Goal: Transaction & Acquisition: Purchase product/service

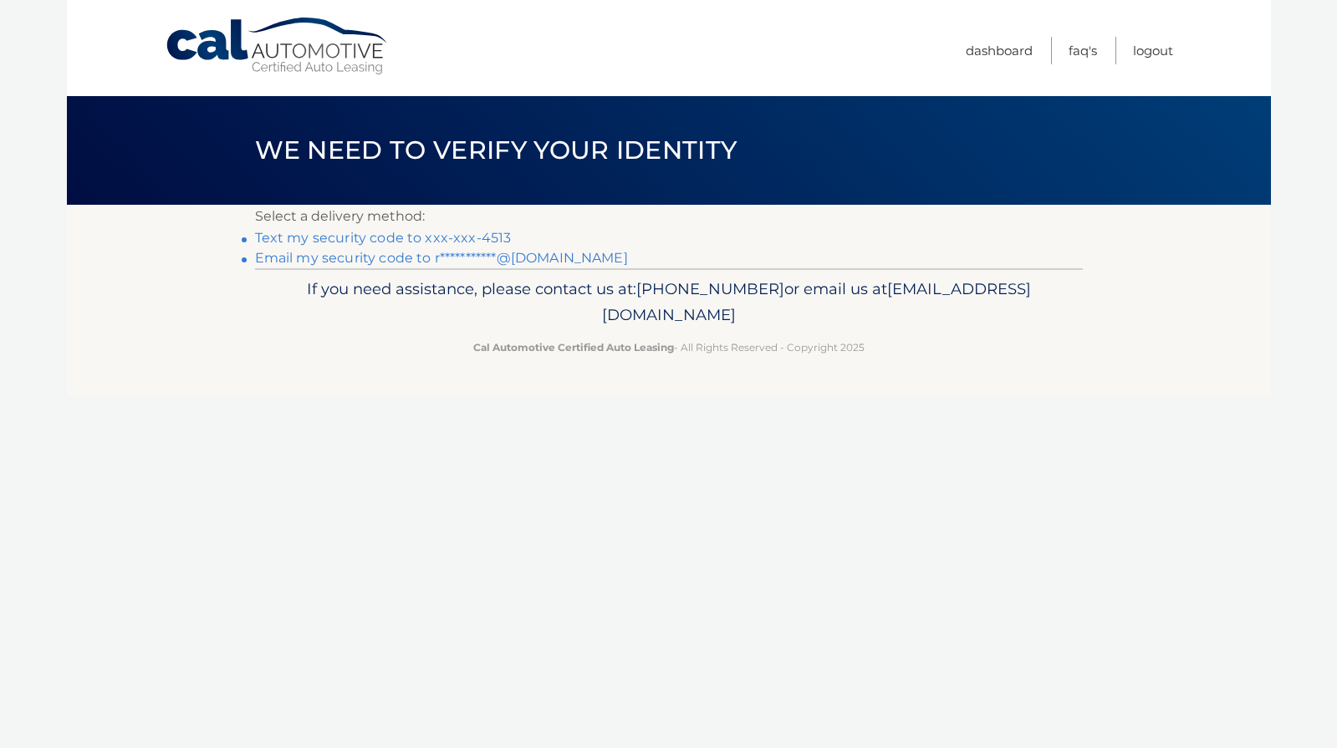
click at [451, 237] on link "Text my security code to xxx-xxx-4513" at bounding box center [383, 238] width 257 height 16
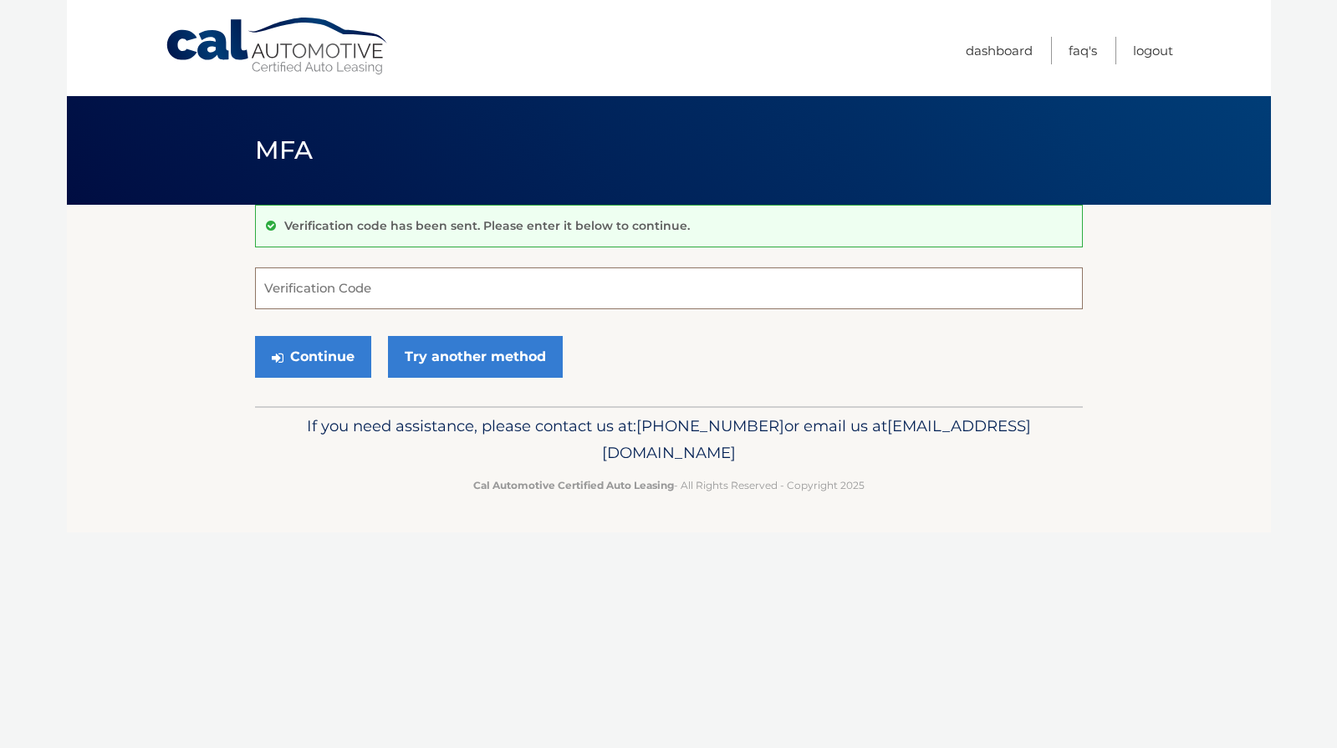
click at [414, 291] on input "Verification Code" at bounding box center [669, 289] width 828 height 42
type input "025849"
click at [314, 371] on button "Continue" at bounding box center [313, 357] width 116 height 42
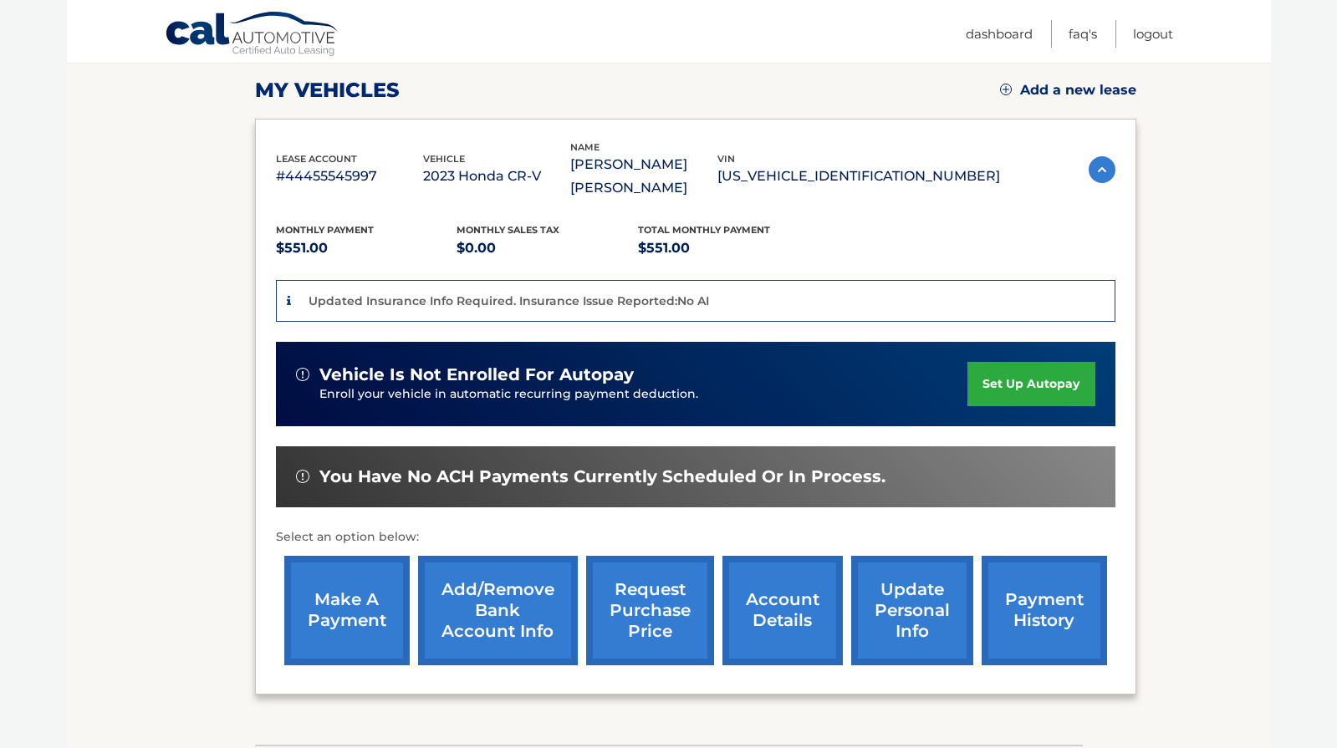
scroll to position [255, 0]
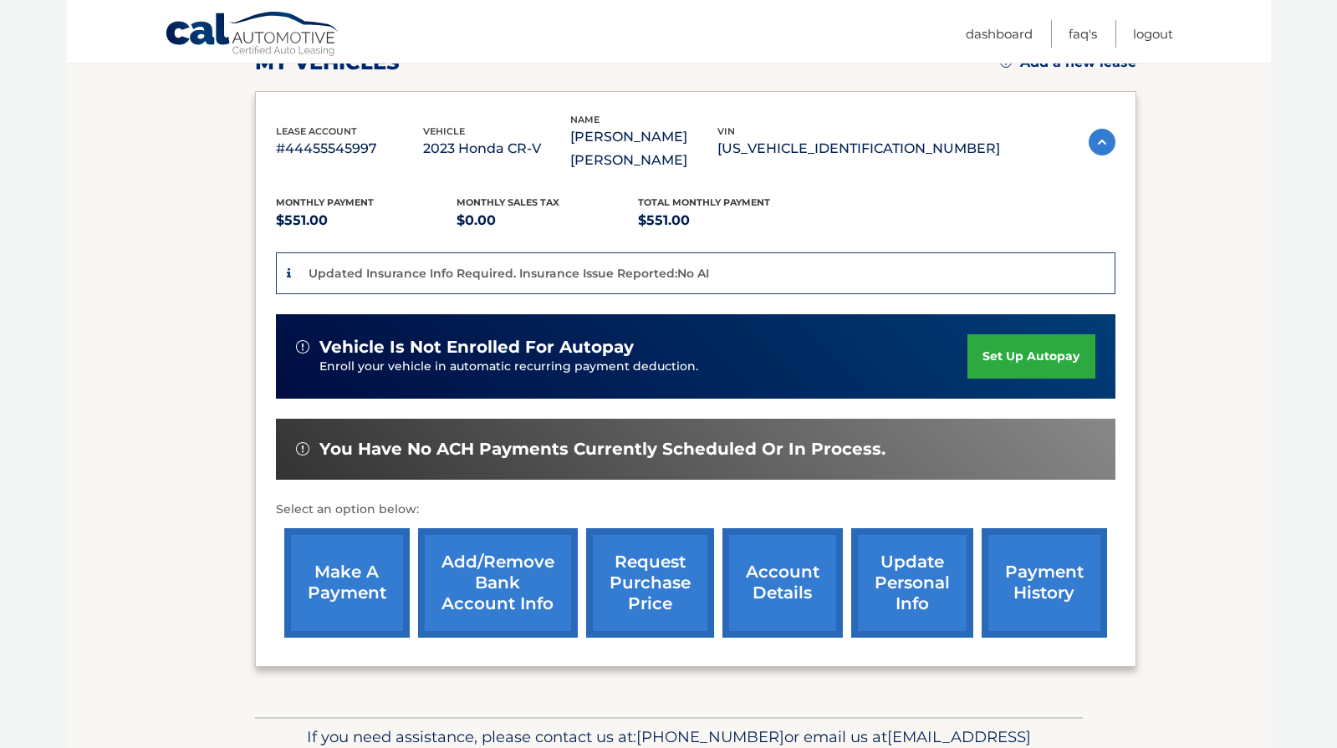
click at [365, 559] on link "make a payment" at bounding box center [346, 584] width 125 height 110
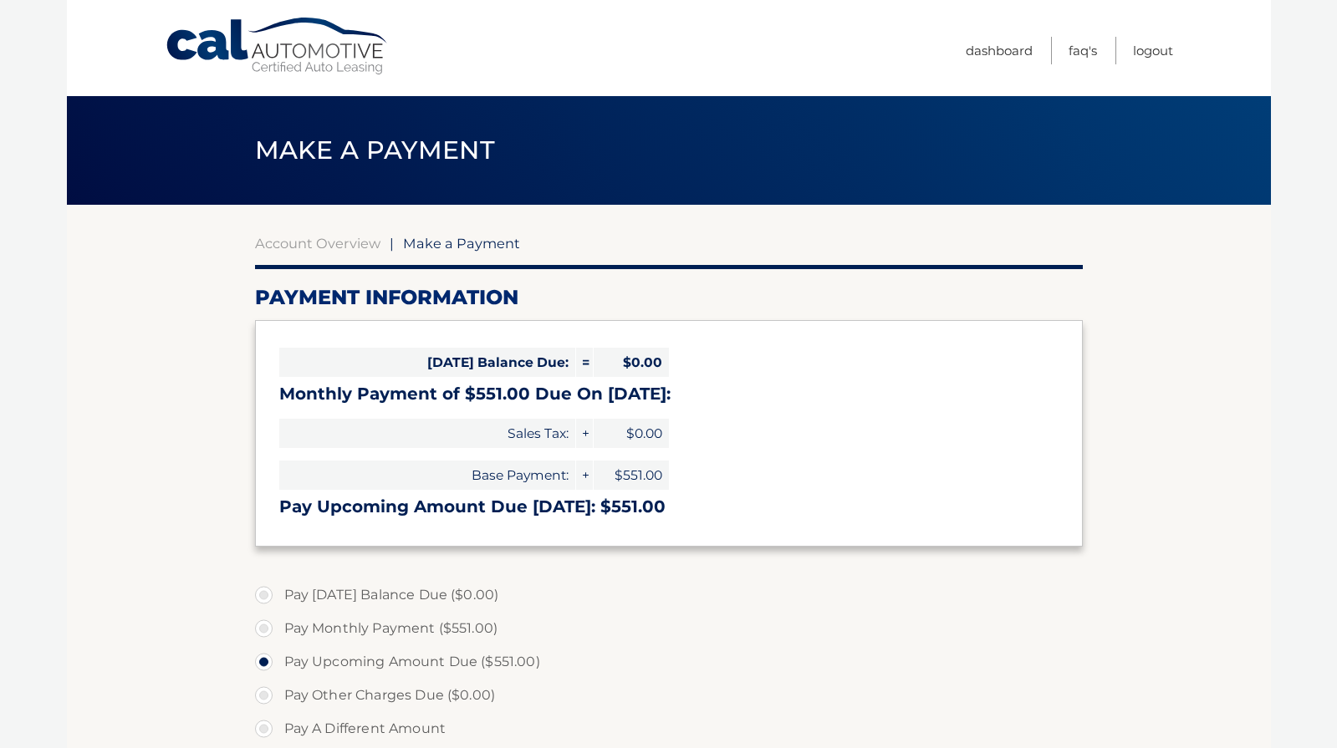
select select "MmIwMzgzZDItM2RhNi00NmUyLTkwNWMtMTlkMjc1MTNjNDg1"
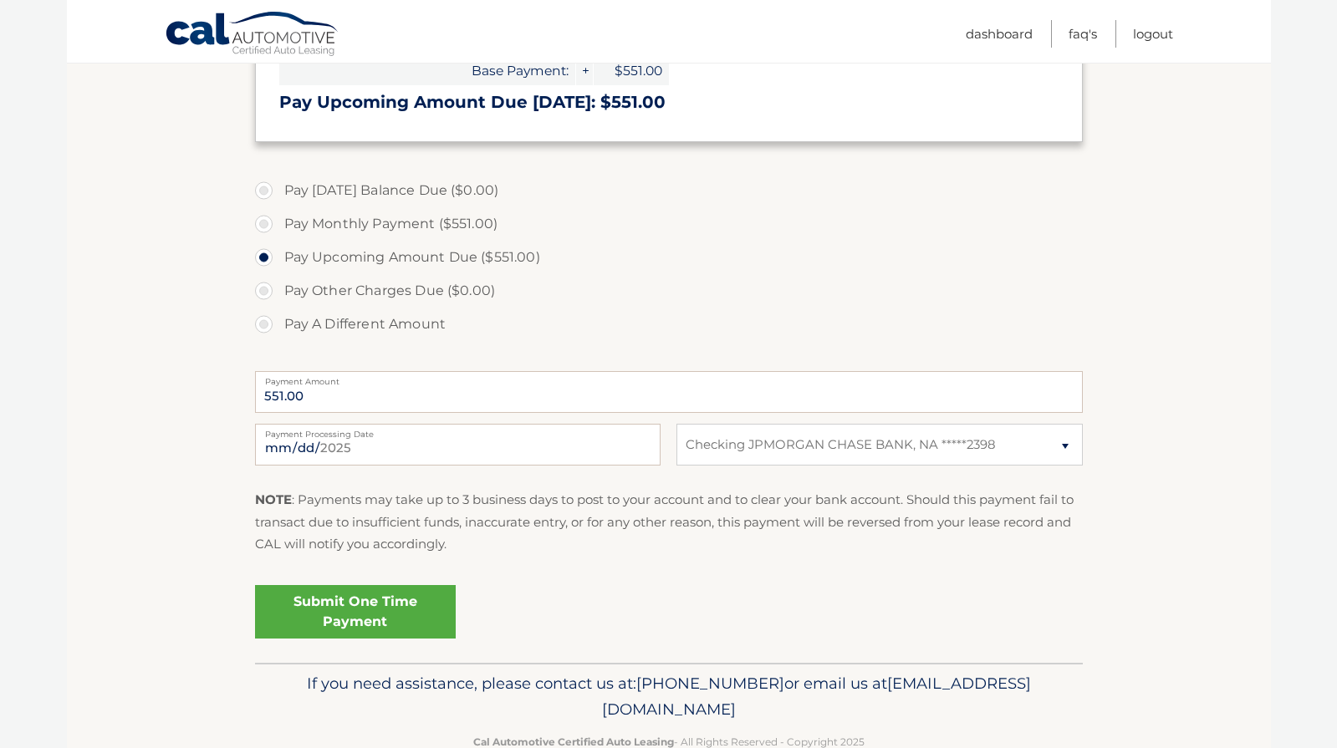
scroll to position [404, 0]
click at [386, 605] on link "Submit One Time Payment" at bounding box center [355, 613] width 201 height 54
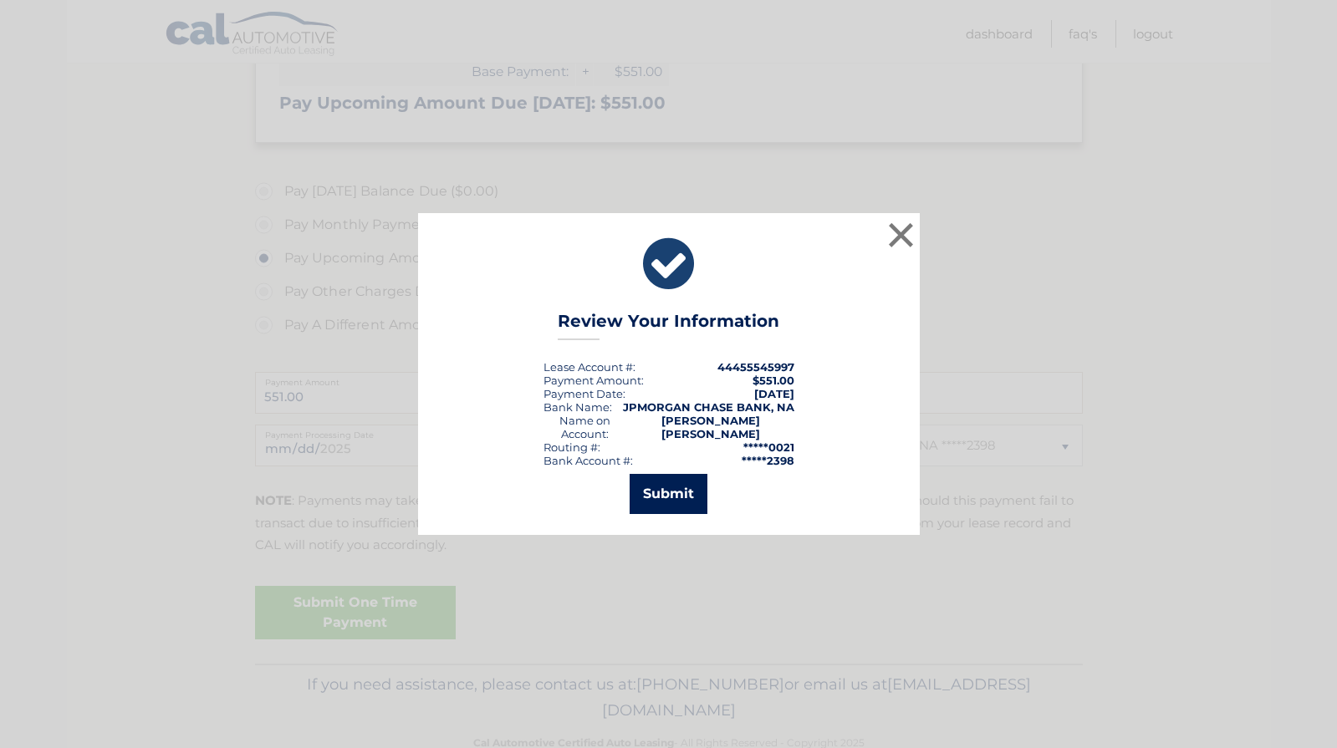
click at [658, 484] on button "Submit" at bounding box center [669, 494] width 78 height 40
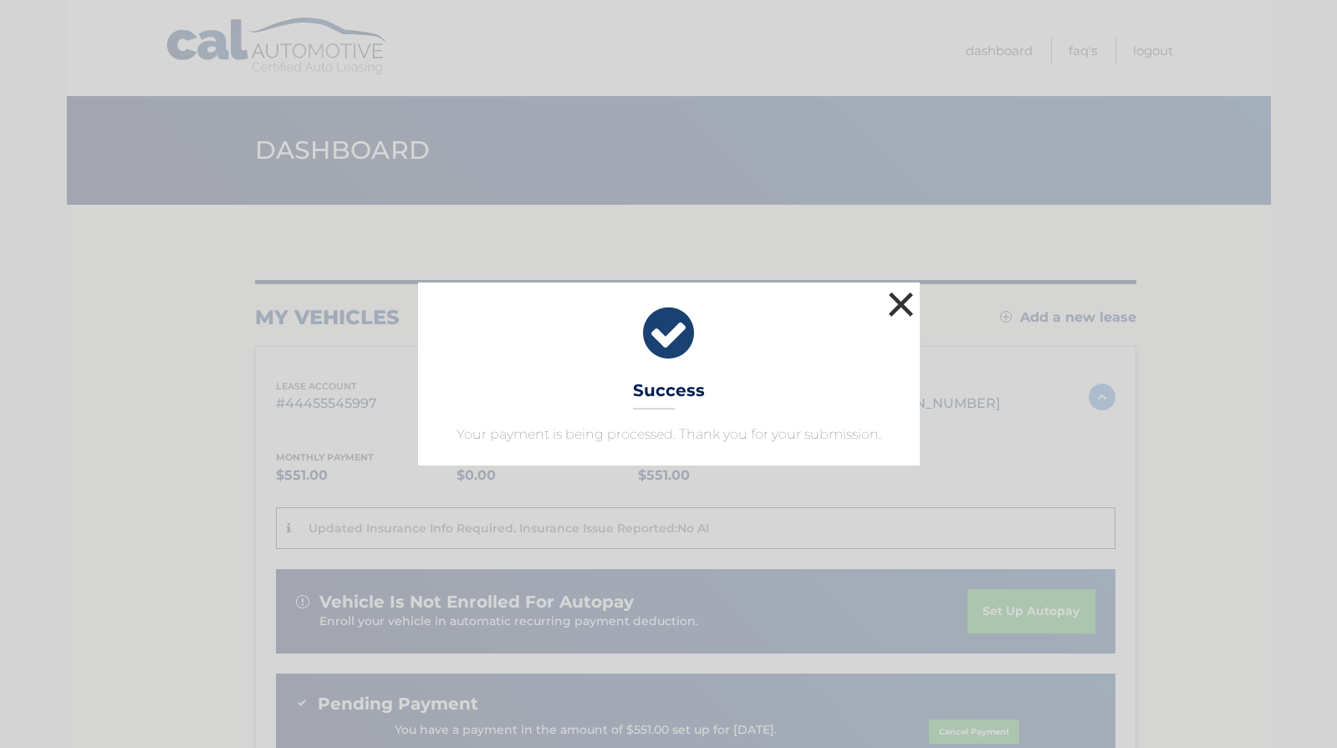
click at [910, 306] on button "×" at bounding box center [901, 304] width 33 height 33
